Goal: Task Accomplishment & Management: Use online tool/utility

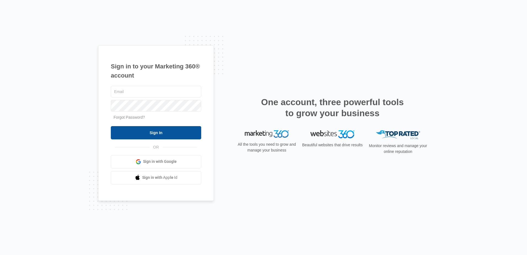
type input "[EMAIL_ADDRESS][DOMAIN_NAME]"
click at [149, 132] on input "Sign In" at bounding box center [156, 132] width 90 height 13
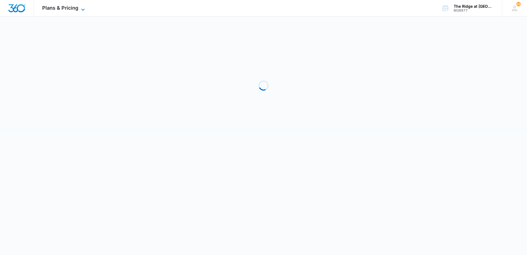
click at [56, 10] on span "Plans & Pricing" at bounding box center [60, 8] width 36 height 6
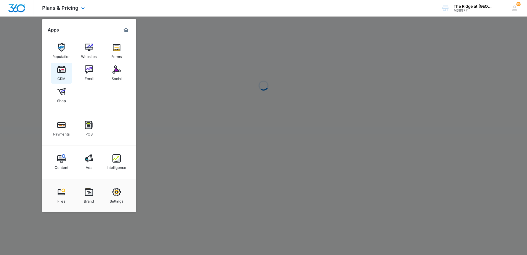
click at [61, 77] on div "CRM" at bounding box center [61, 77] width 8 height 7
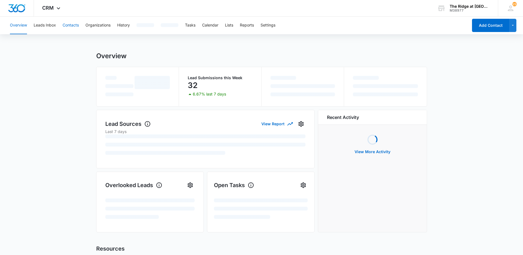
click at [72, 30] on button "Contacts" at bounding box center [71, 26] width 16 height 18
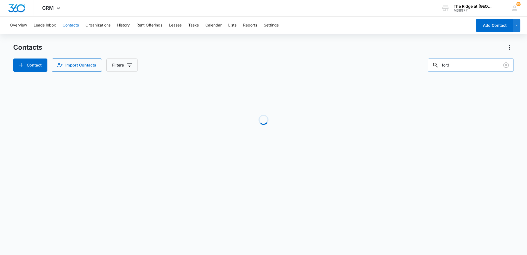
click at [474, 68] on input "ford" at bounding box center [470, 64] width 86 height 13
click at [191, 27] on button "Tasks" at bounding box center [193, 26] width 10 height 18
click at [491, 65] on input "text" at bounding box center [475, 64] width 78 height 13
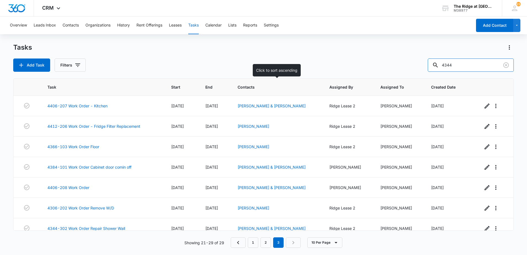
type input "4344"
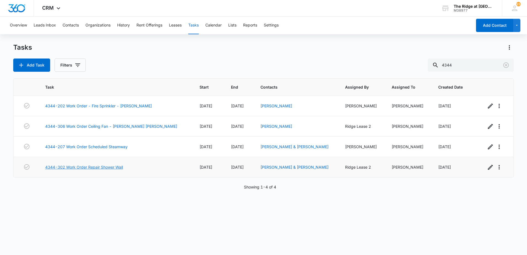
click at [82, 168] on link "4344-302 Work Order Repair Shower Wall" at bounding box center [84, 167] width 78 height 6
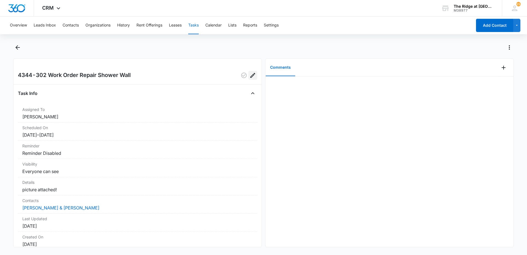
click at [249, 76] on icon "Edit" at bounding box center [252, 75] width 7 height 7
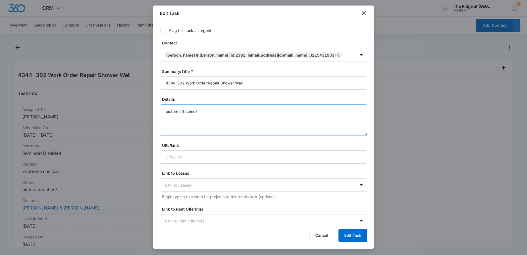
scroll to position [1, 0]
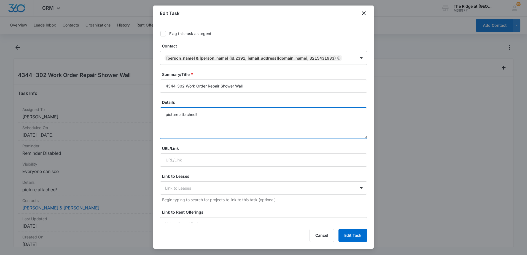
click at [208, 113] on textarea "picture attached!" at bounding box center [263, 122] width 207 height 31
type textarea "Tenant requested a call/text prior to showing up (321-543-1933)"
click at [349, 232] on button "Edit Task" at bounding box center [352, 234] width 29 height 13
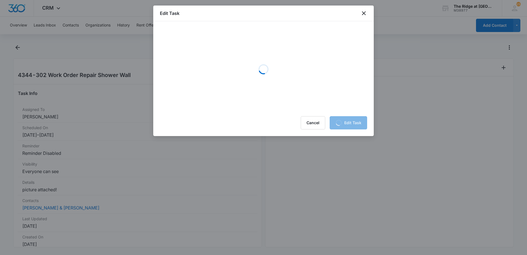
scroll to position [0, 0]
